Goal: Communication & Community: Share content

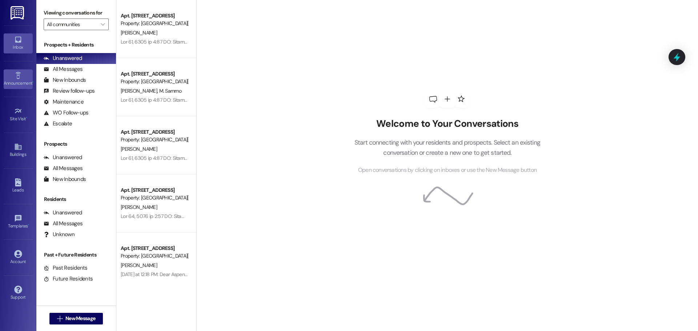
click at [7, 75] on link "Announcement •" at bounding box center [18, 79] width 29 height 20
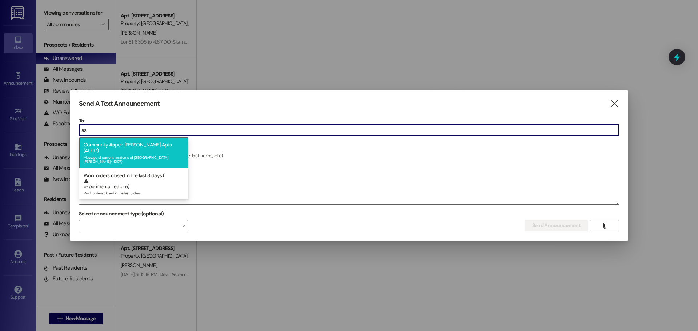
type input "as"
click at [128, 145] on div "Community: [GEOGRAPHIC_DATA][PERSON_NAME] (4007) Message all current residents …" at bounding box center [133, 152] width 109 height 31
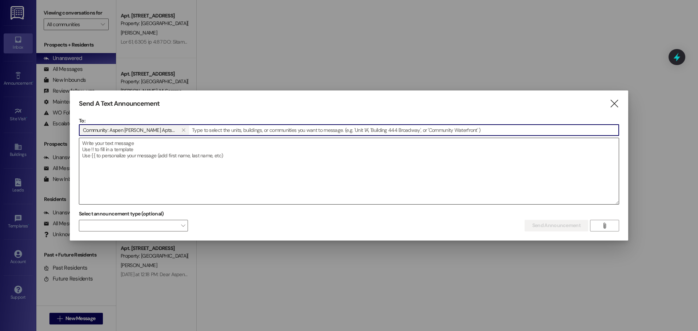
click at [130, 165] on textarea at bounding box center [348, 171] width 539 height 66
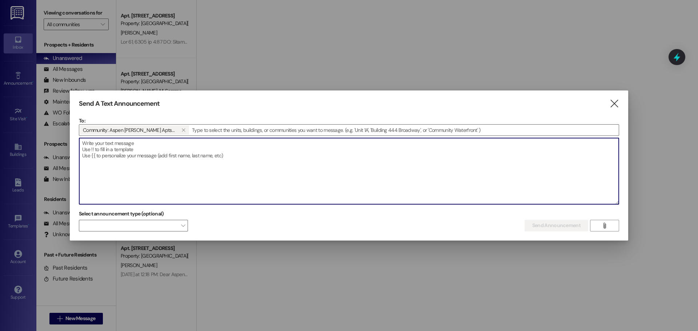
paste textarea "Dear Aspen [PERSON_NAME] Residents, This is a critical reminder regarding the s…"
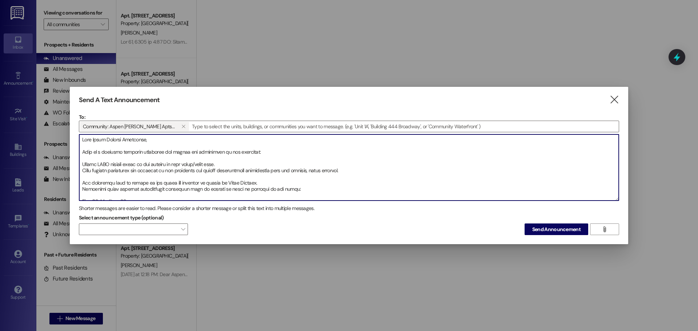
click at [82, 139] on textarea at bounding box center [348, 167] width 539 height 66
paste textarea "URGENT REMINDER – Community Safety and Lease Compliance"
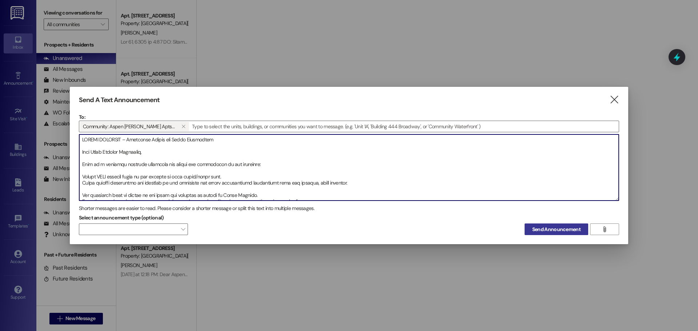
type textarea "LOREMI DOLORSIT – Ametconse Adipis eli Seddo Eiusmodtem Inci Utlab Etdolor Magn…"
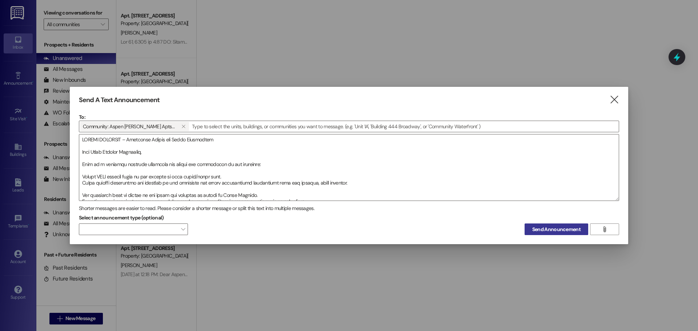
click at [565, 233] on button "Send Announcement" at bounding box center [556, 229] width 64 height 12
